Goal: Task Accomplishment & Management: Manage account settings

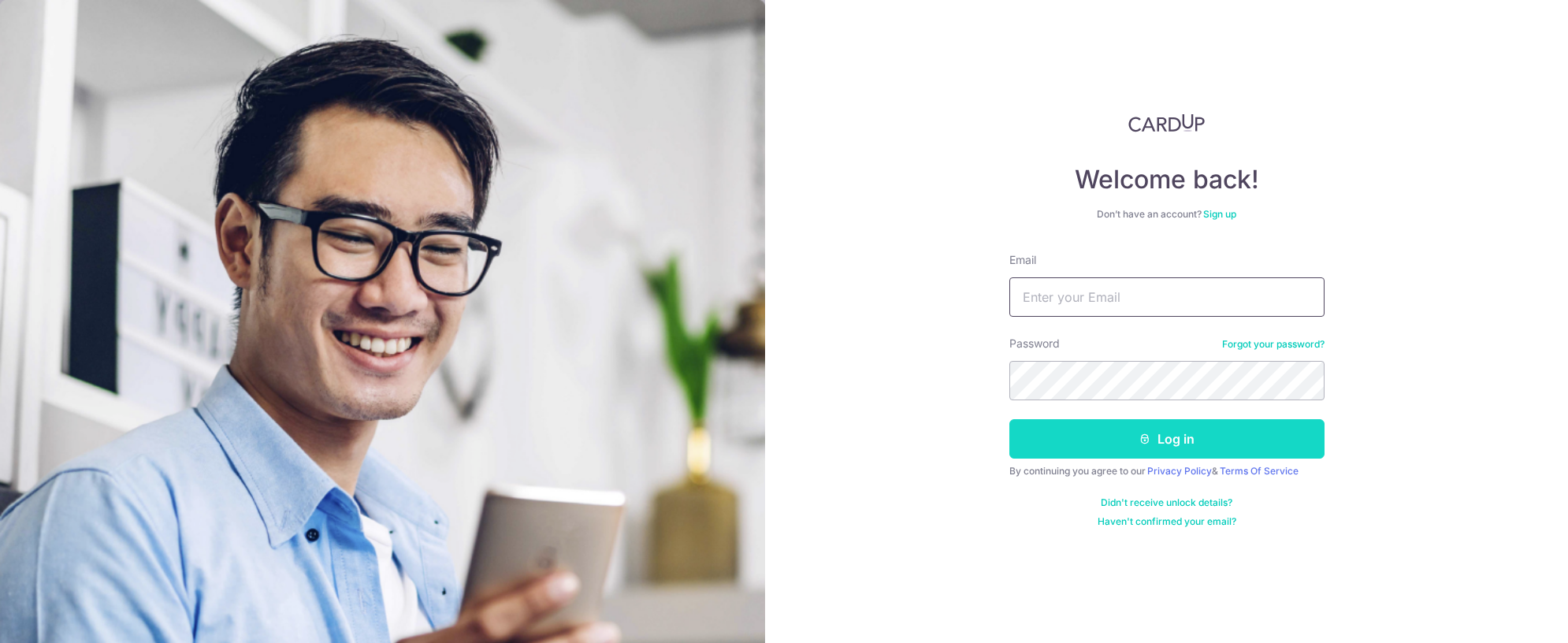
type input "[EMAIL_ADDRESS][DOMAIN_NAME]"
click at [1122, 436] on button "Log in" at bounding box center [1167, 439] width 315 height 39
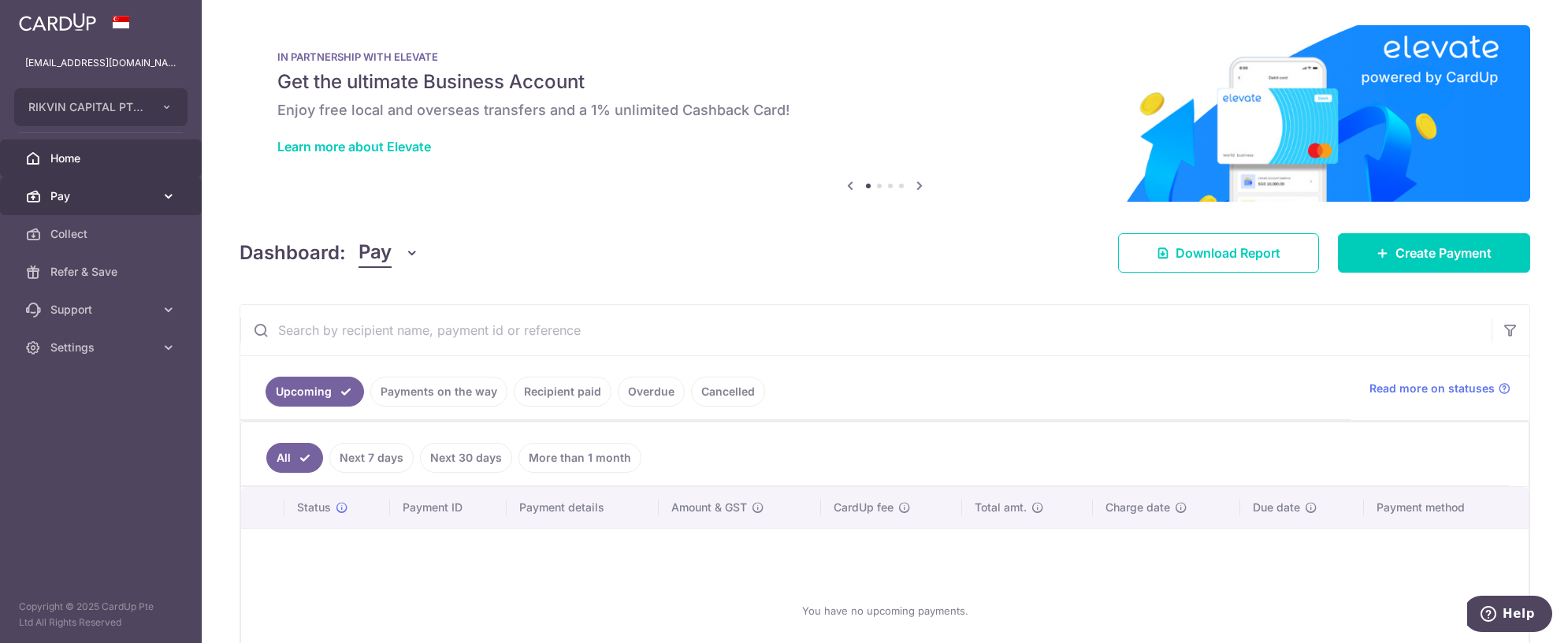
click at [81, 196] on span "Pay" at bounding box center [102, 196] width 104 height 16
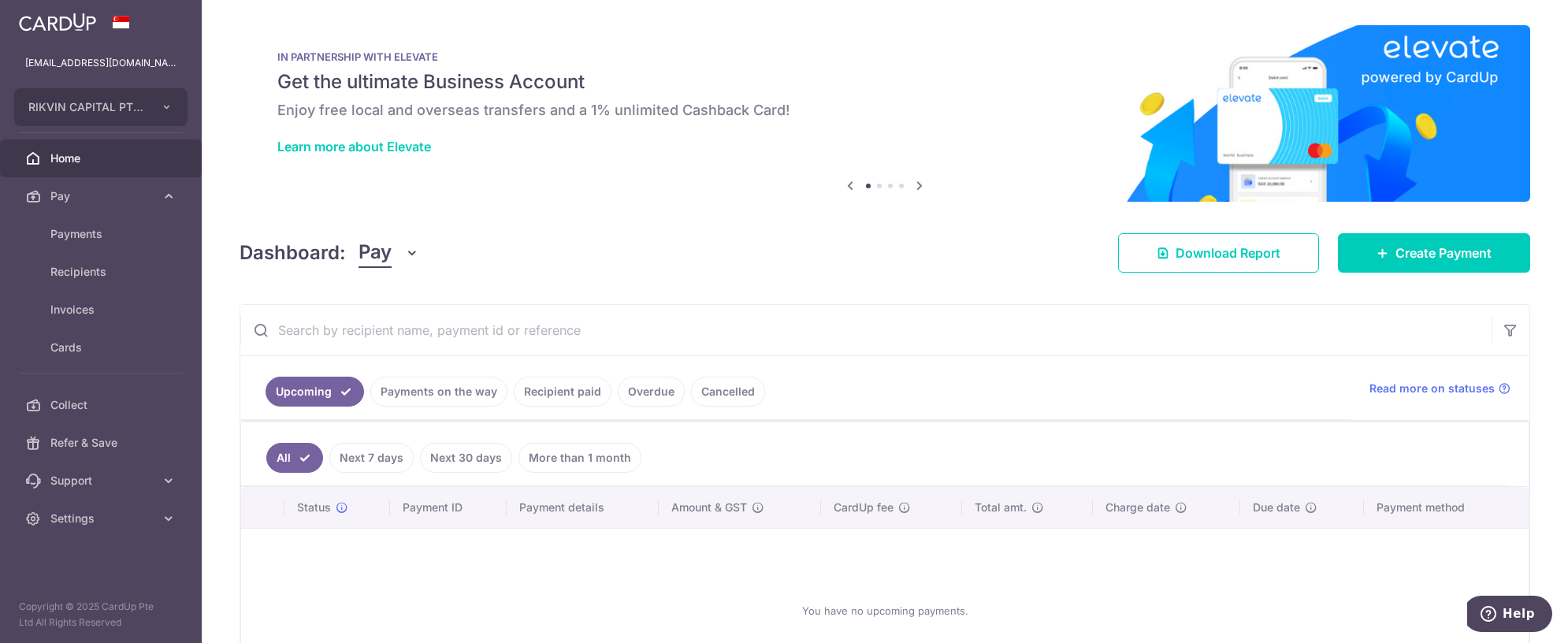
click at [465, 394] on link "Payments on the way" at bounding box center [439, 392] width 137 height 30
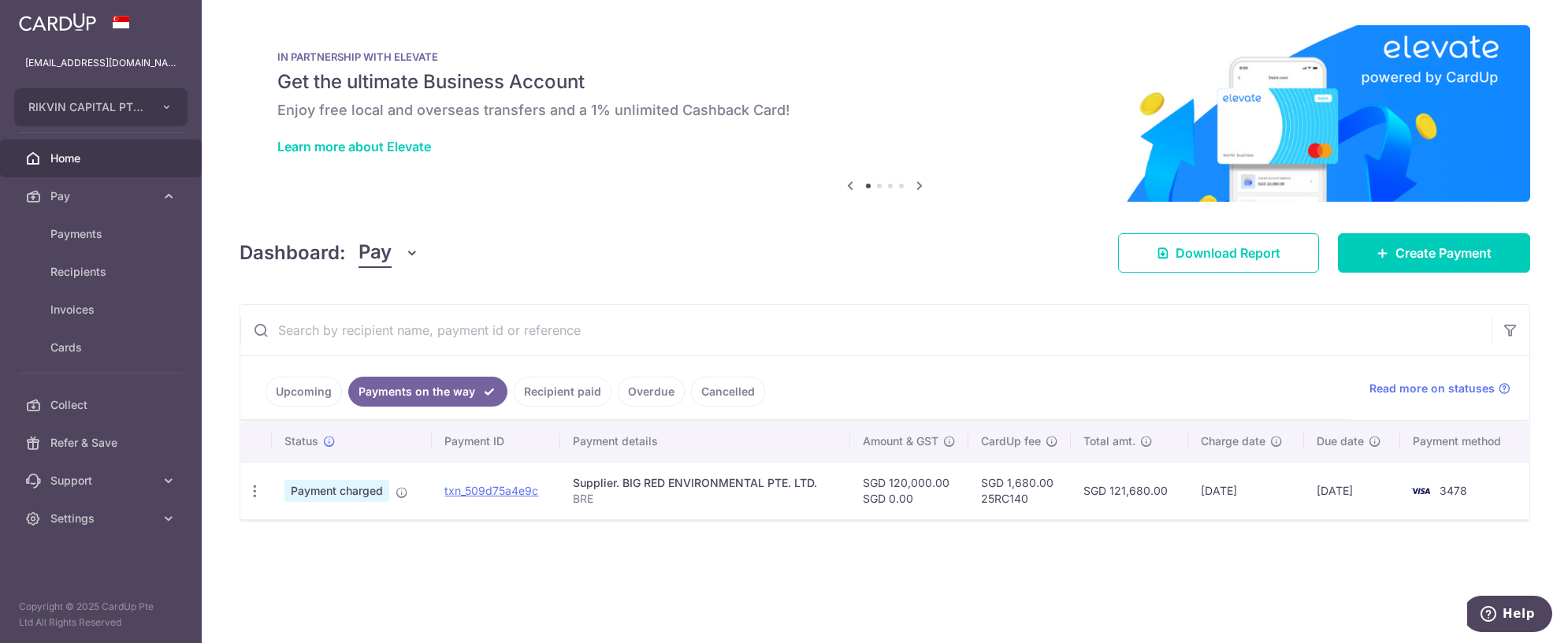
click at [538, 393] on link "Recipient paid" at bounding box center [562, 392] width 97 height 30
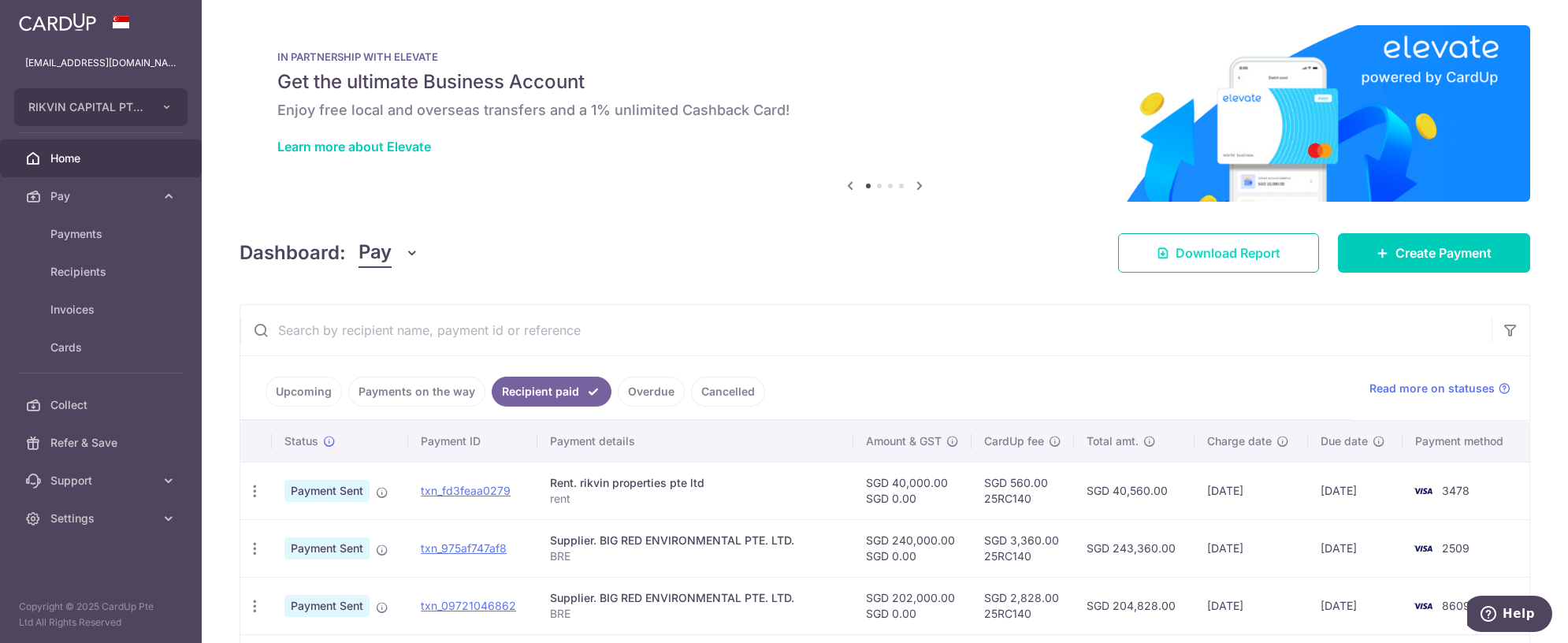
click at [1218, 256] on span "Download Report" at bounding box center [1227, 252] width 105 height 19
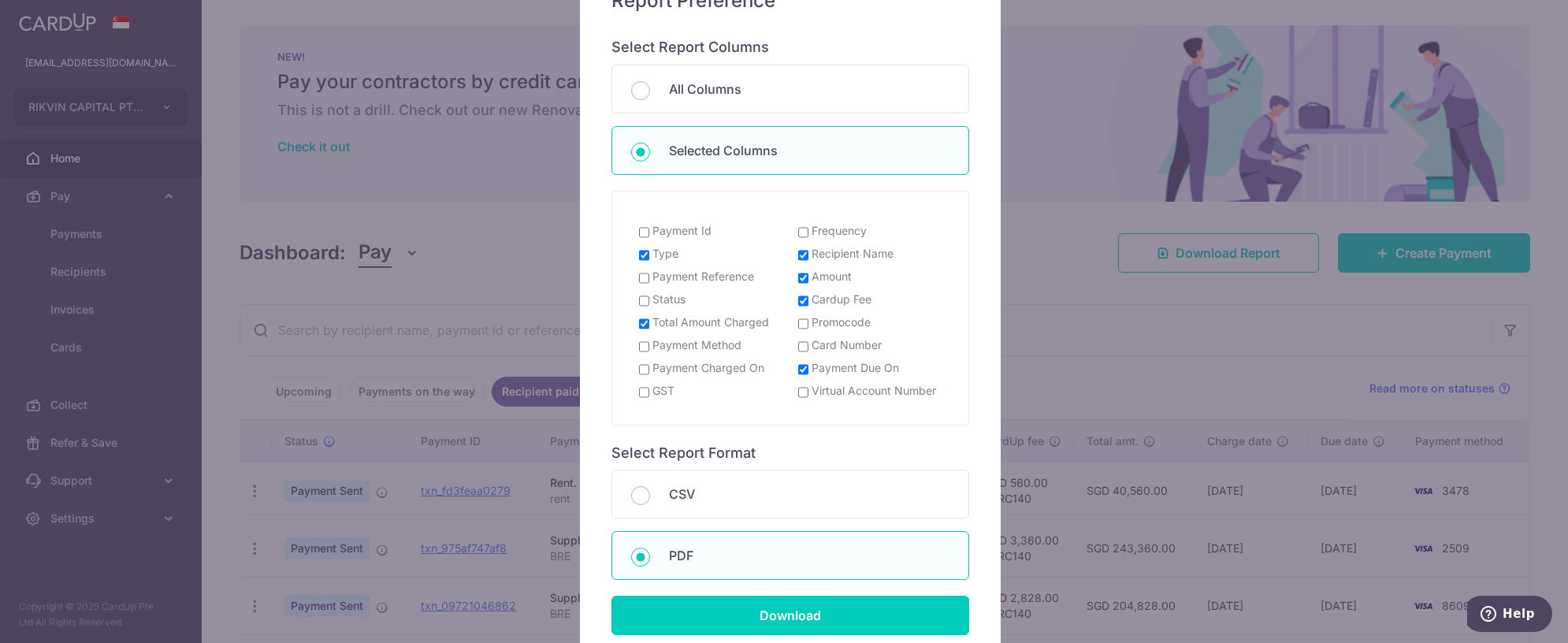
scroll to position [237, 0]
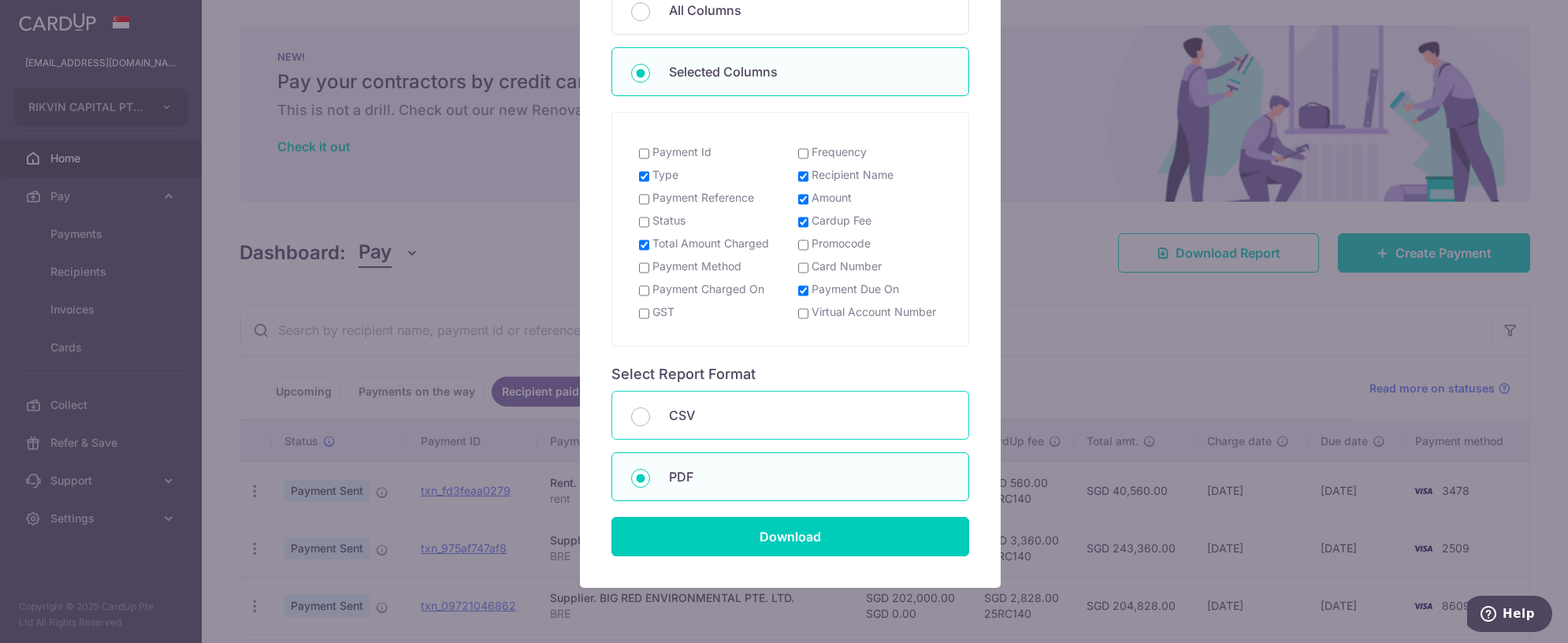
click at [699, 418] on p "CSV" at bounding box center [809, 415] width 280 height 19
click at [649, 418] on input "CSV" at bounding box center [640, 417] width 19 height 19
radio input "true"
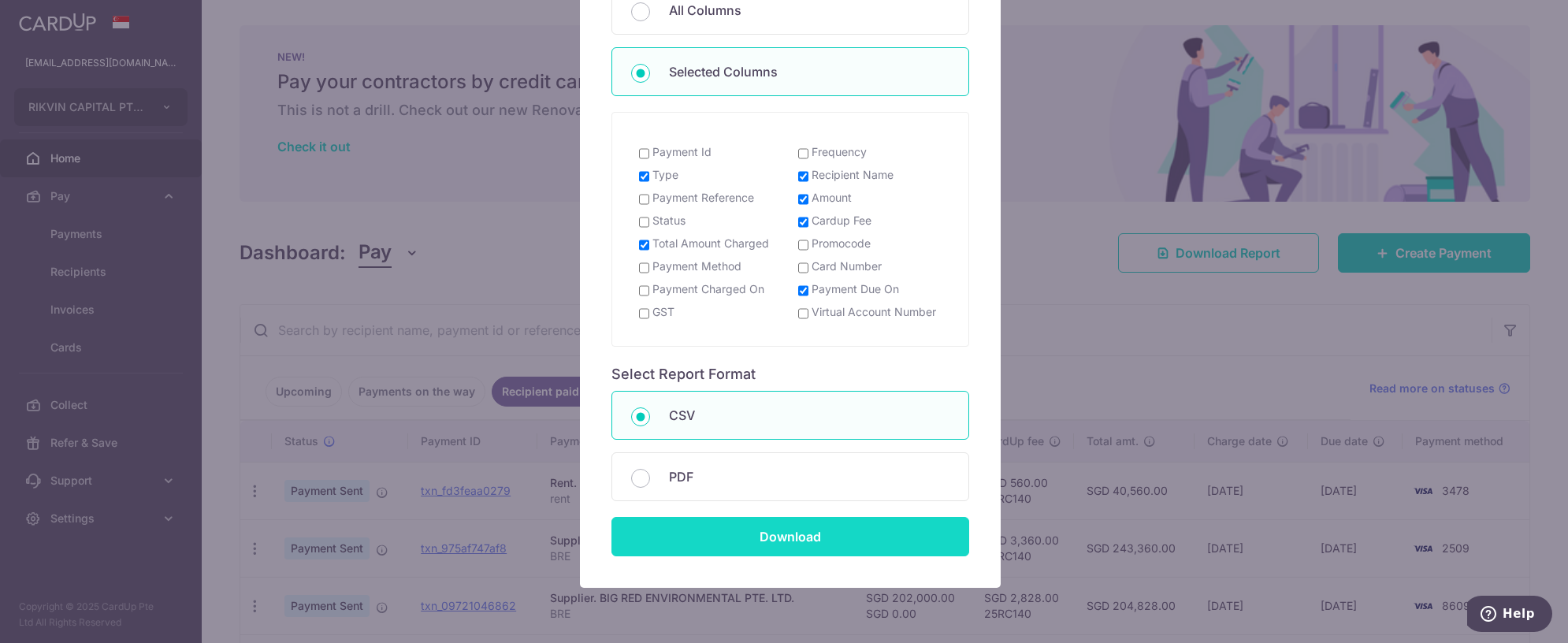
click at [765, 538] on input "Download" at bounding box center [790, 536] width 357 height 39
